Goal: Find specific page/section: Find specific page/section

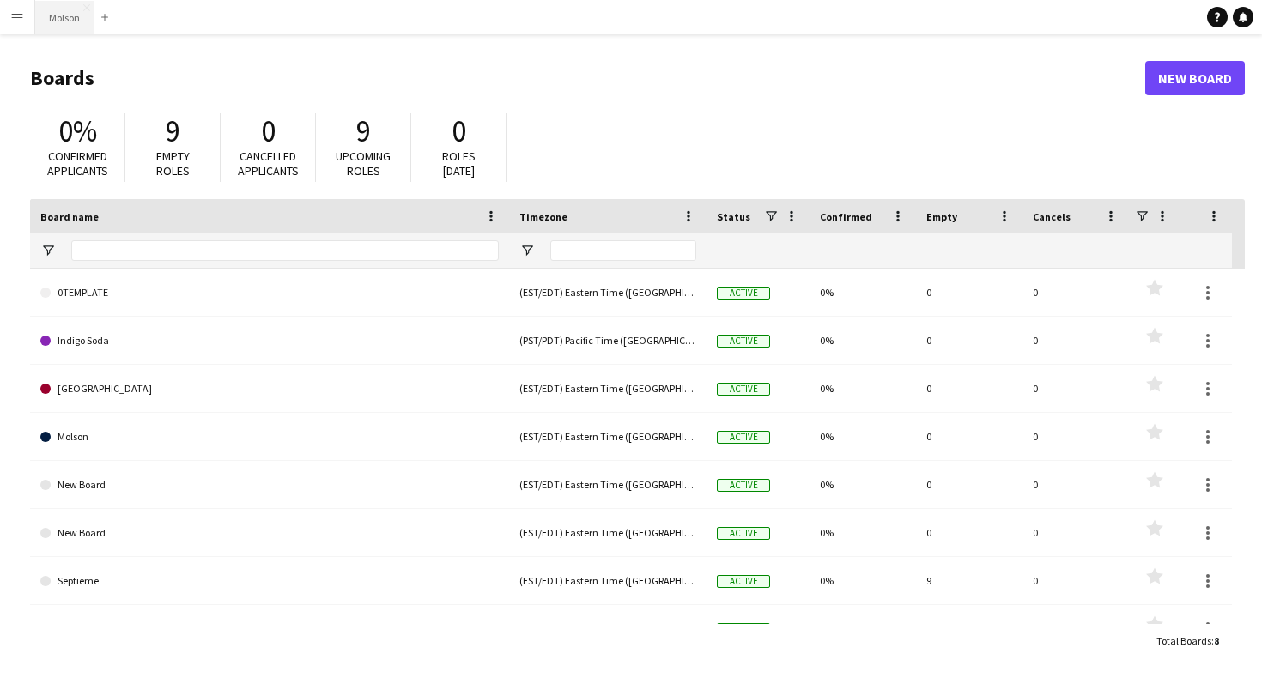
click at [62, 14] on button "Molson Close" at bounding box center [64, 17] width 59 height 33
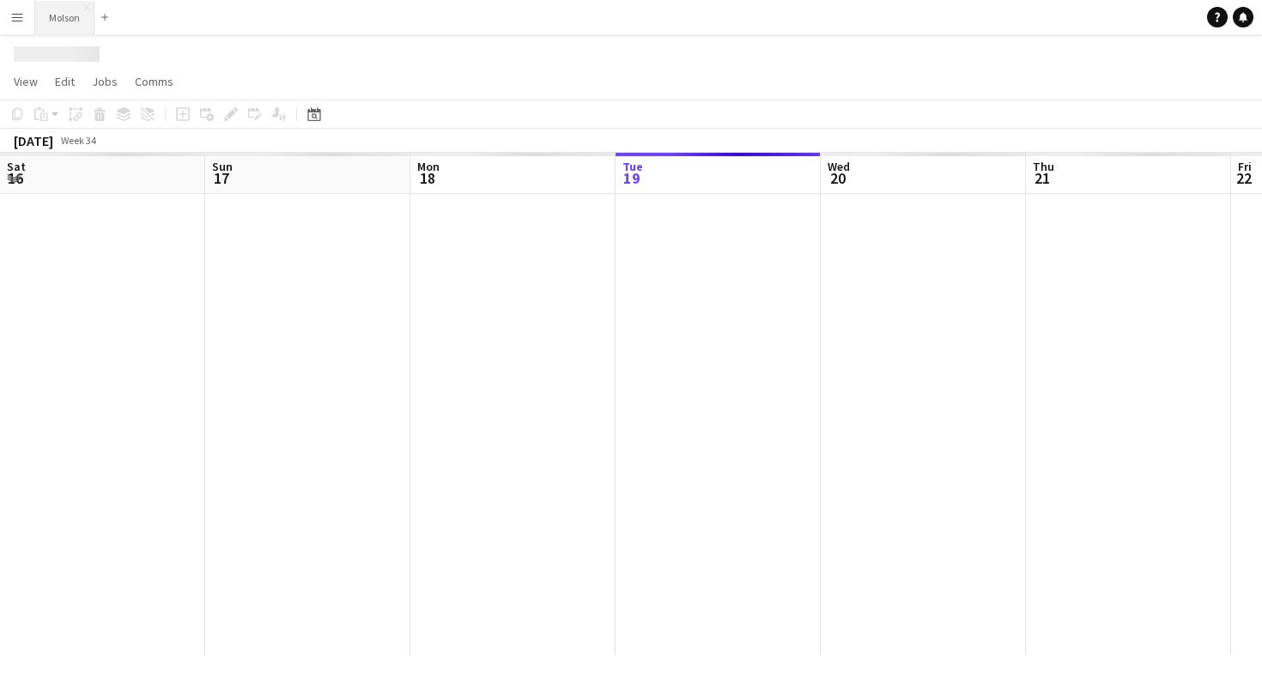
scroll to position [0, 410]
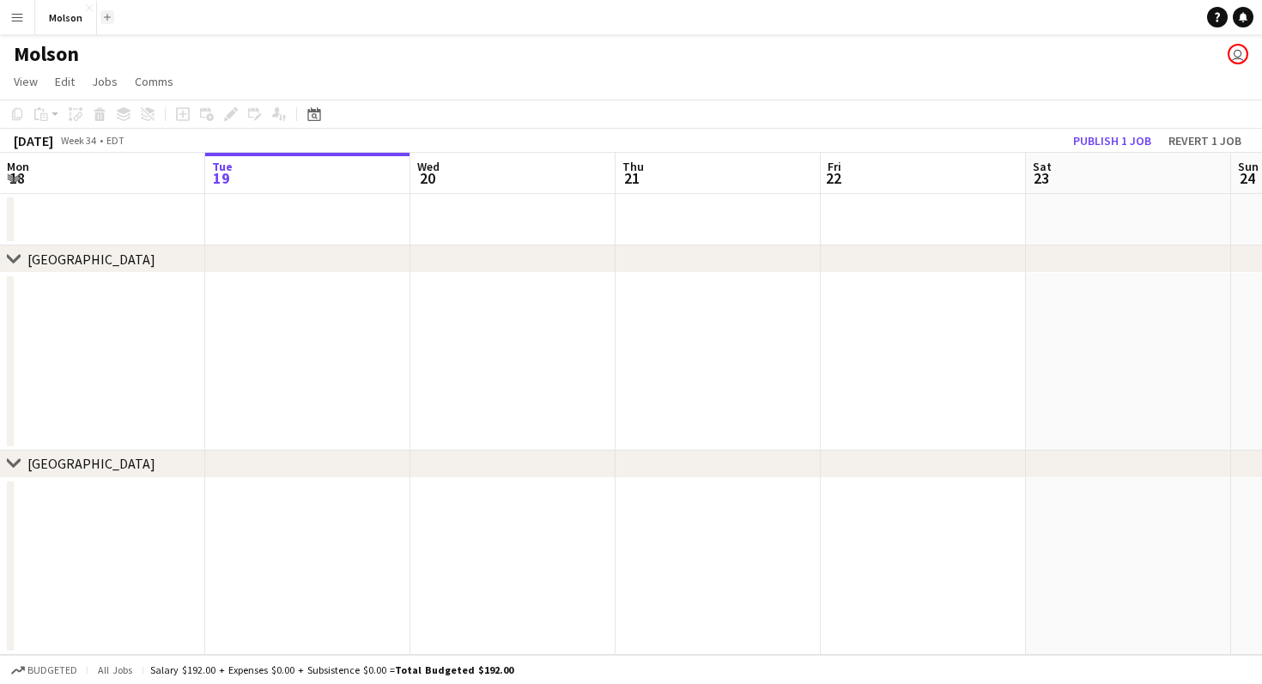
click at [109, 15] on app-icon "Add" at bounding box center [107, 17] width 7 height 7
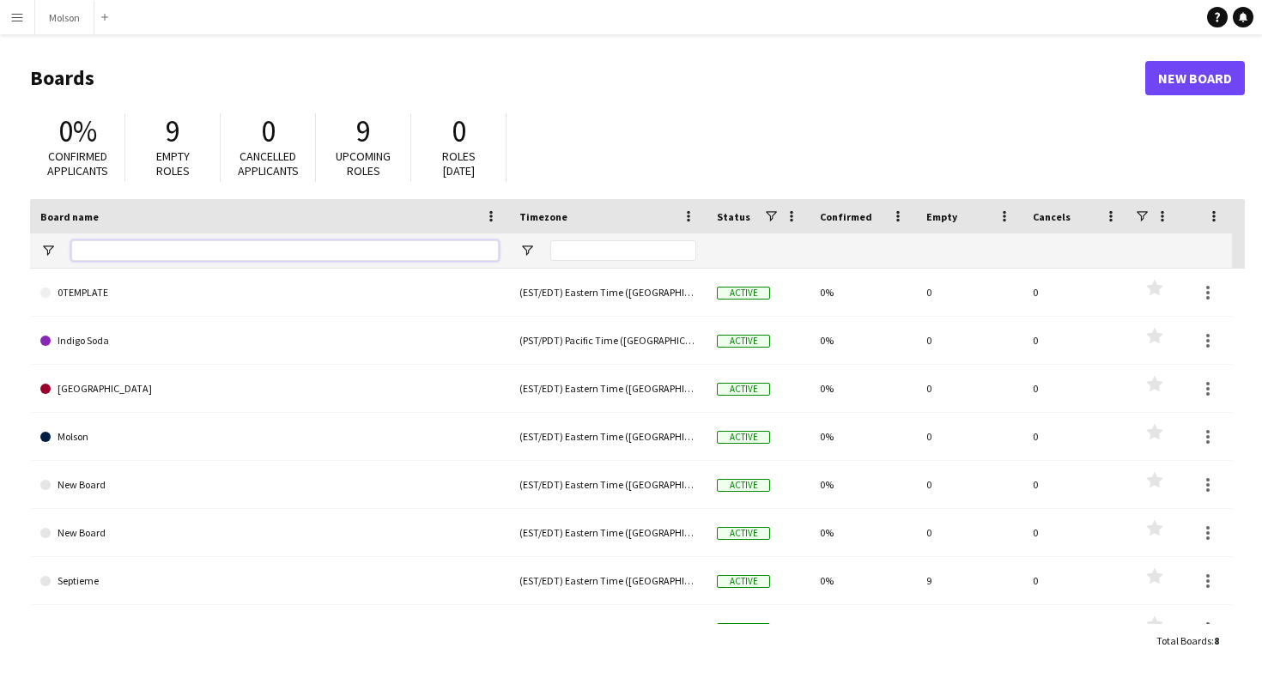
click at [104, 251] on input "Board name Filter Input" at bounding box center [285, 250] width 428 height 21
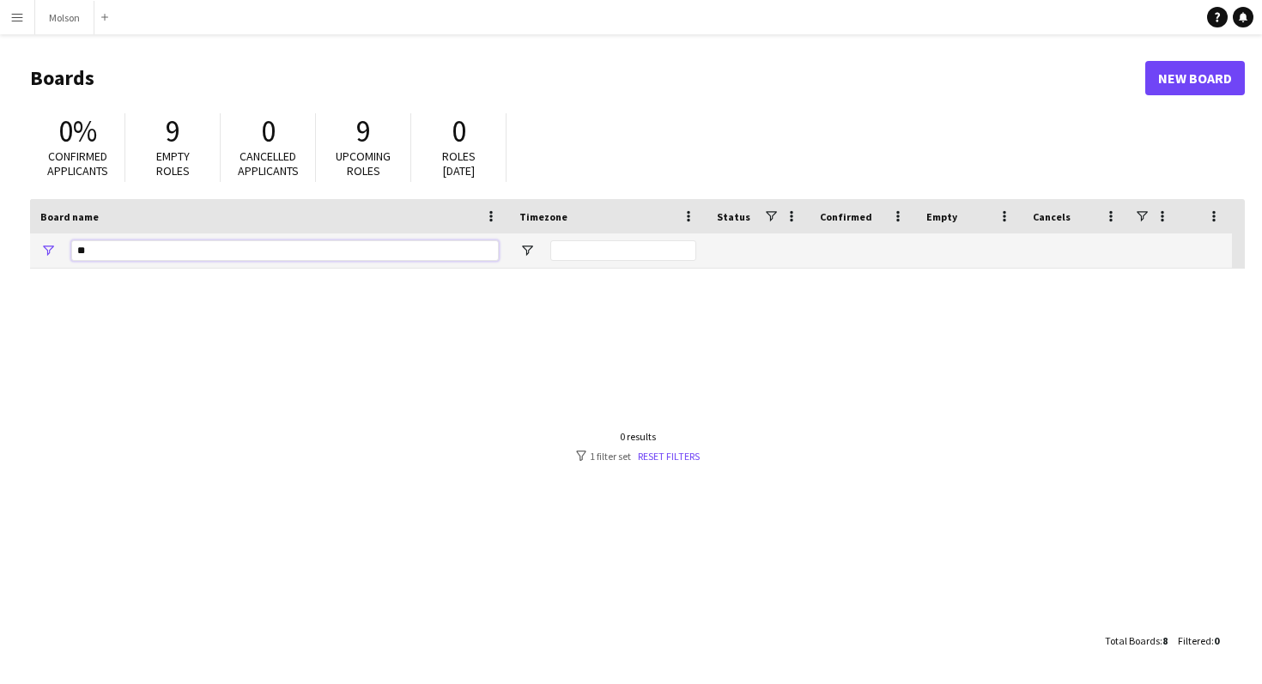
type input "*"
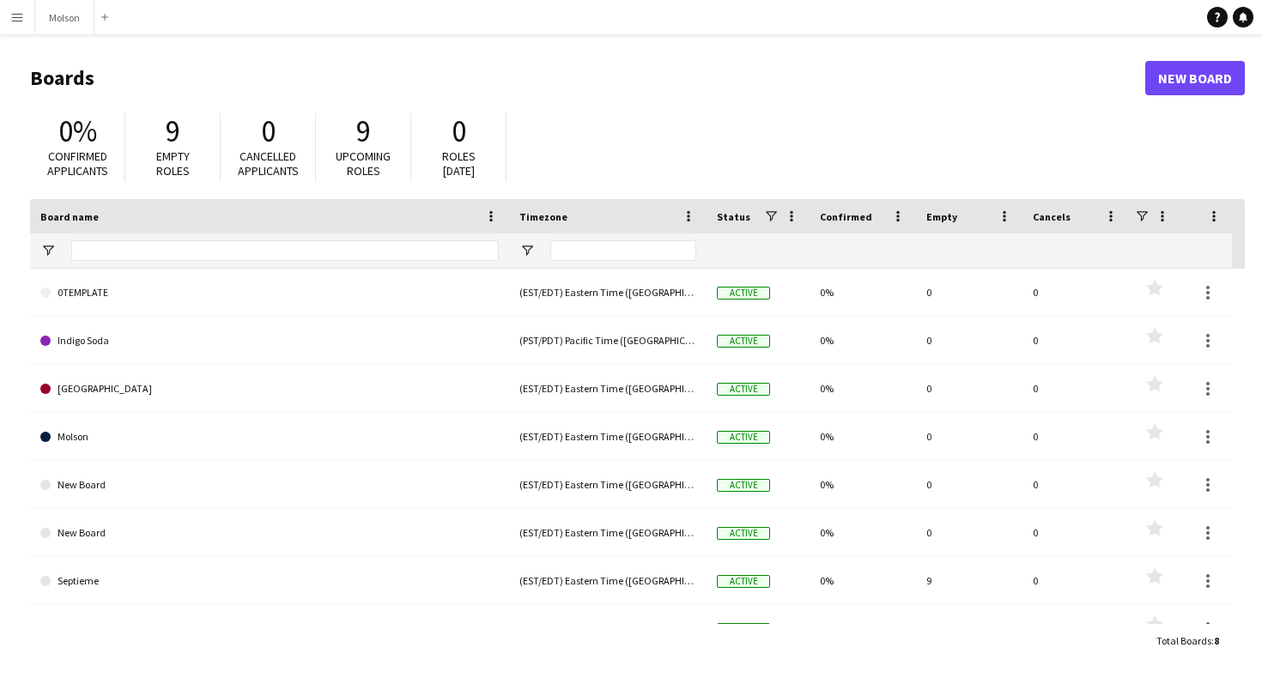
click at [14, 22] on app-icon "Menu" at bounding box center [17, 17] width 14 height 14
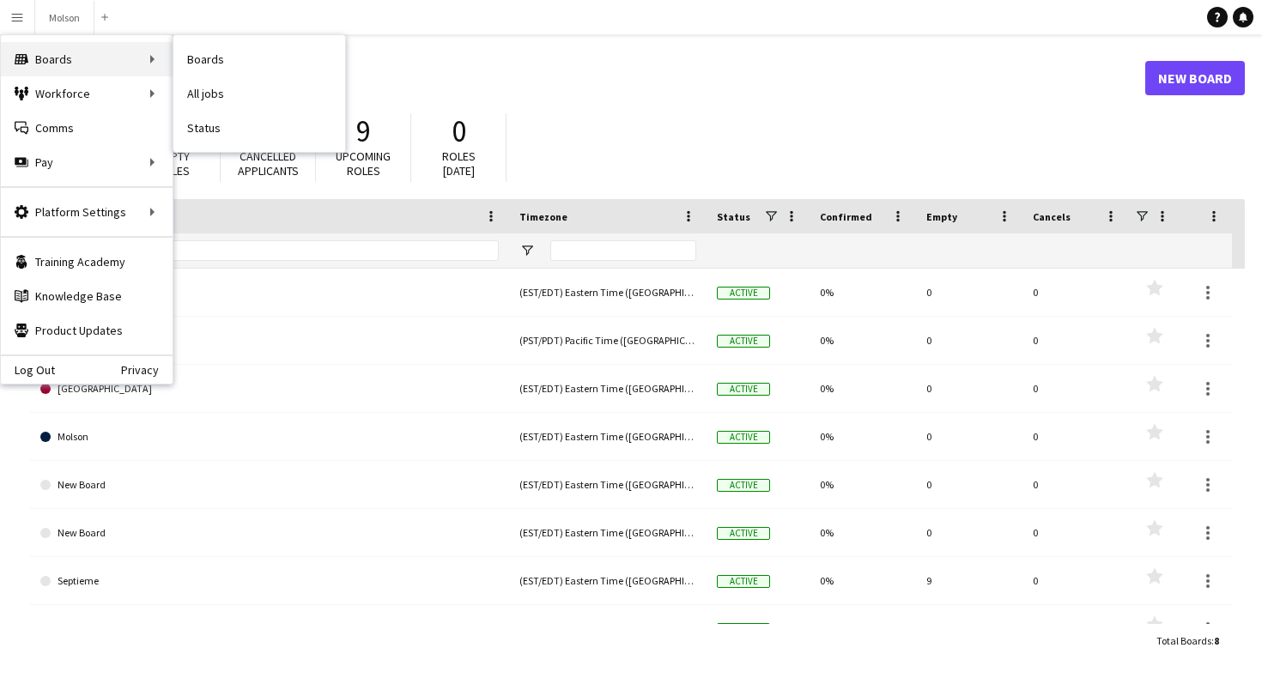
click at [76, 54] on div "Boards Boards" at bounding box center [87, 59] width 172 height 34
click at [343, 58] on header "Boards New Board" at bounding box center [637, 78] width 1215 height 53
